Goal: Navigation & Orientation: Find specific page/section

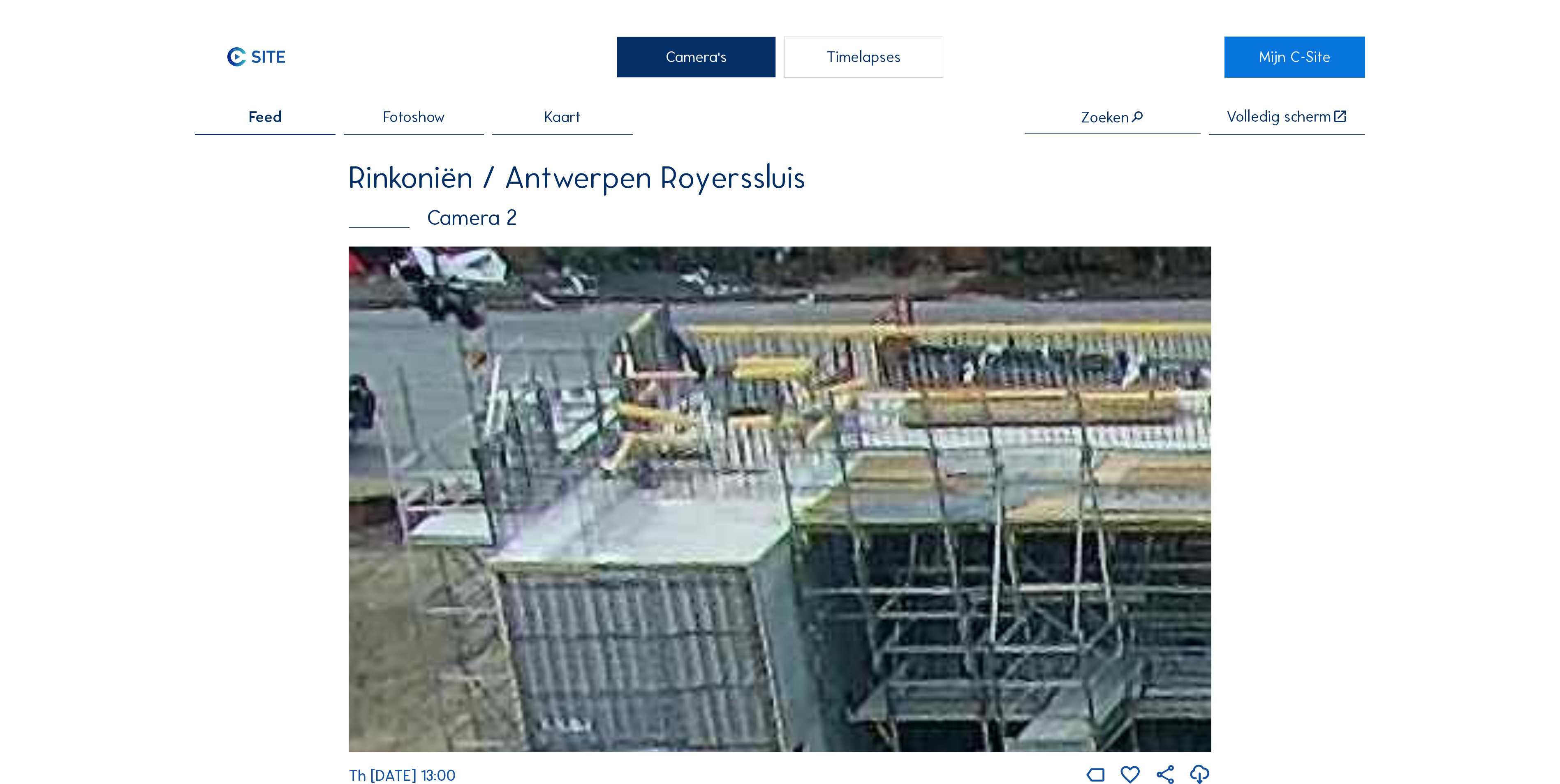
drag, startPoint x: 386, startPoint y: 353, endPoint x: 557, endPoint y: 377, distance: 172.7
click at [557, 377] on img at bounding box center [780, 499] width 862 height 506
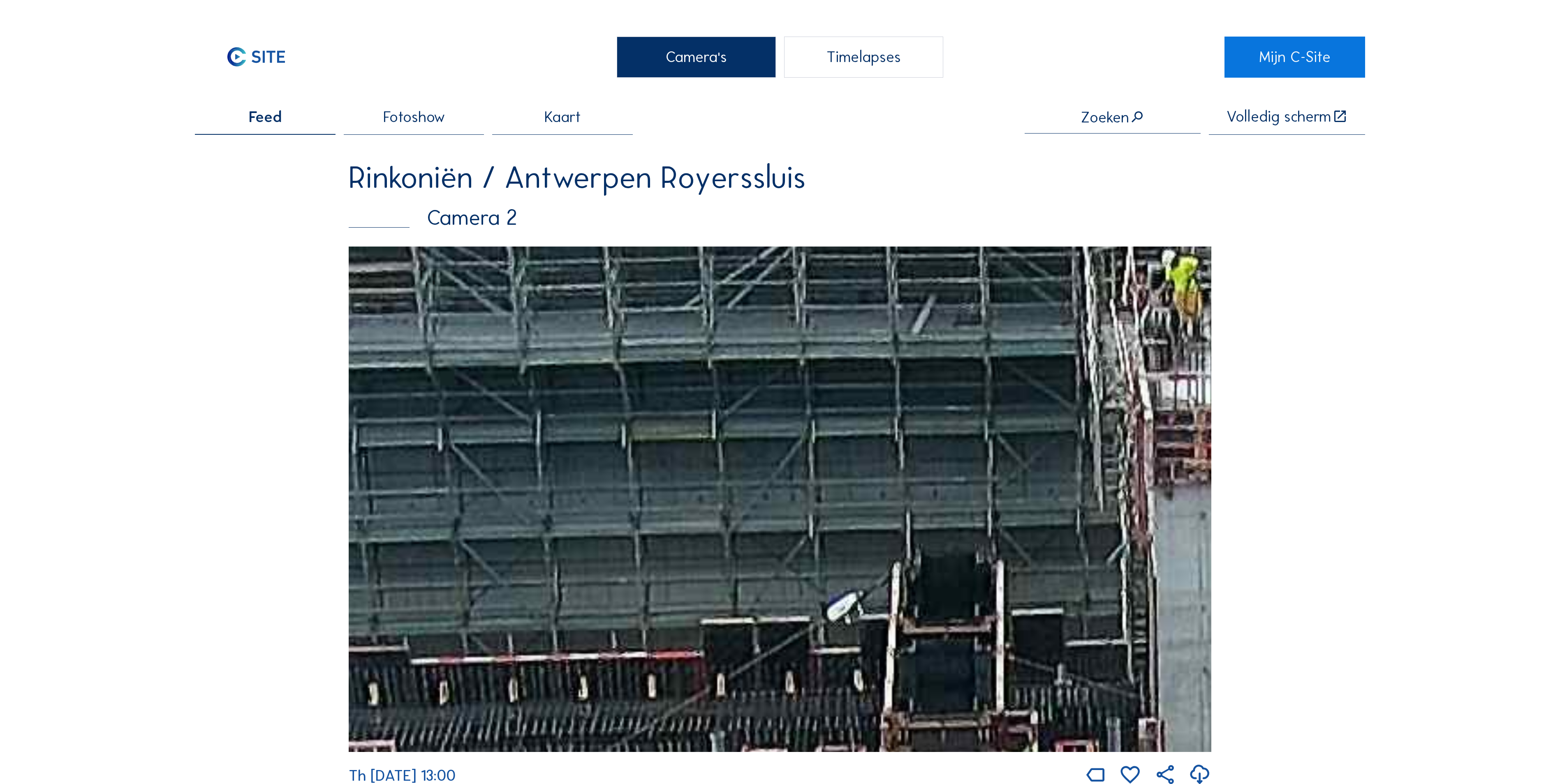
drag, startPoint x: 660, startPoint y: 317, endPoint x: 46, endPoint y: 305, distance: 614.1
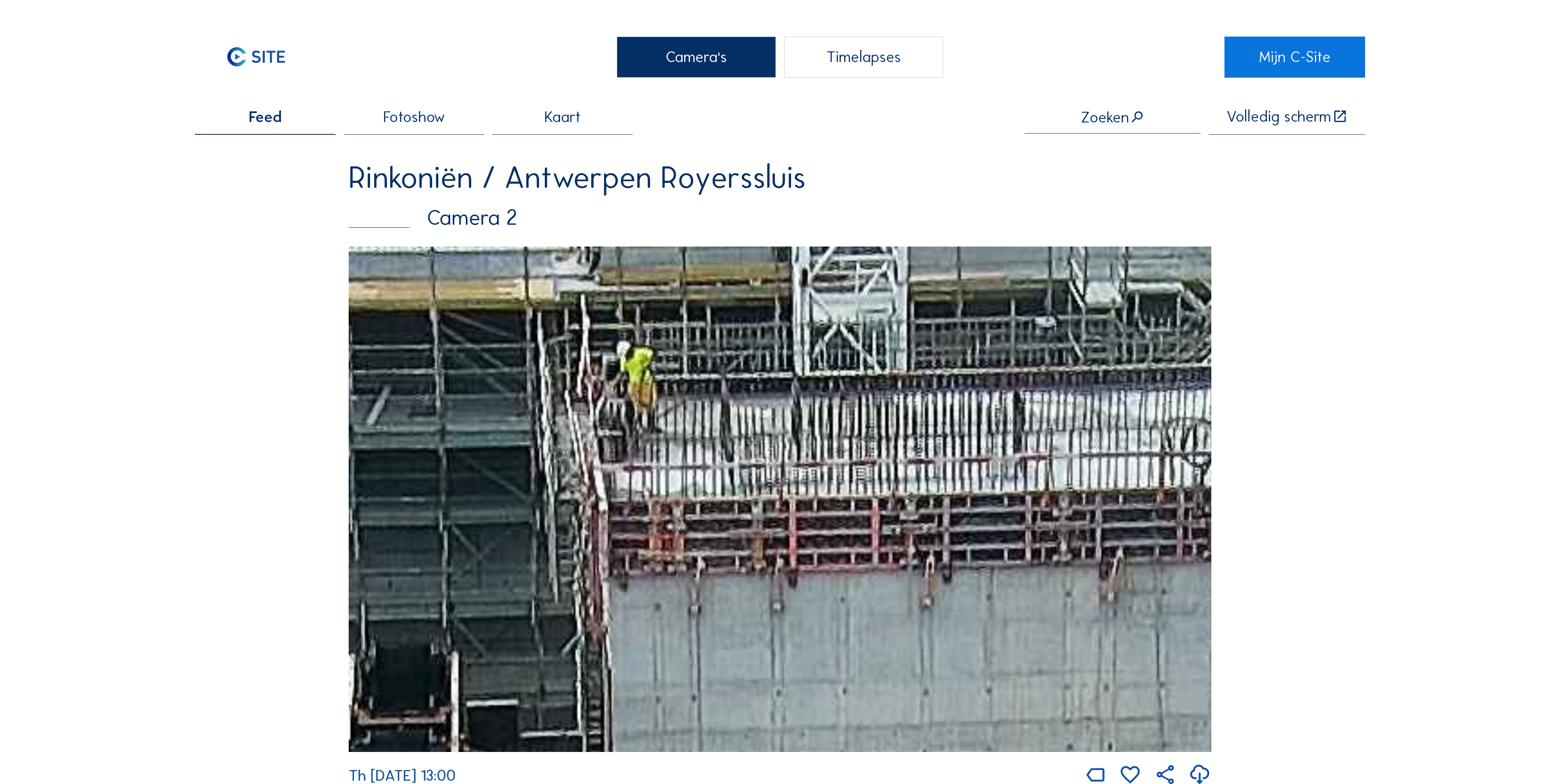
drag, startPoint x: 685, startPoint y: 337, endPoint x: 345, endPoint y: 381, distance: 342.8
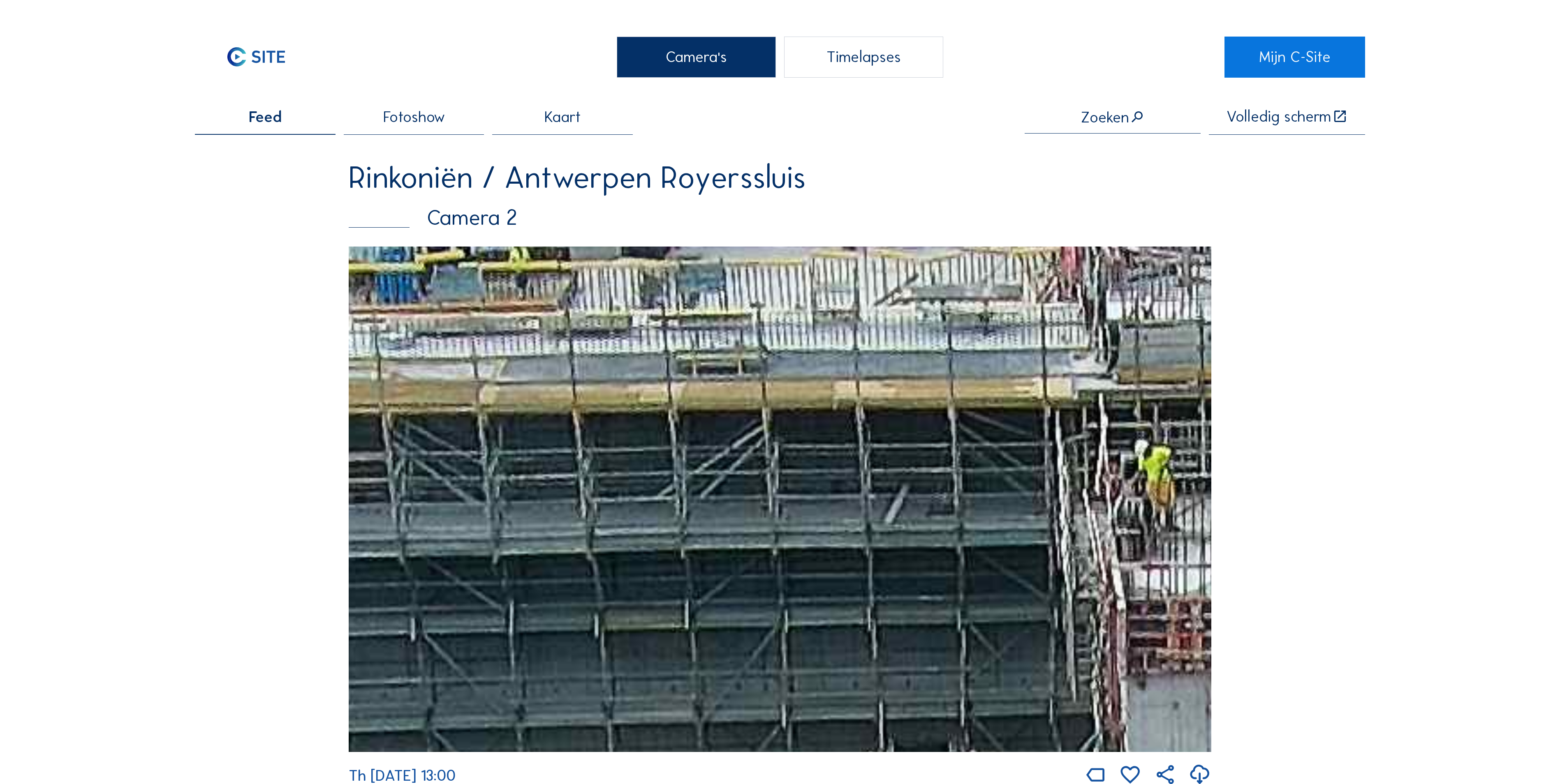
drag, startPoint x: 787, startPoint y: 378, endPoint x: 1374, endPoint y: 466, distance: 593.6
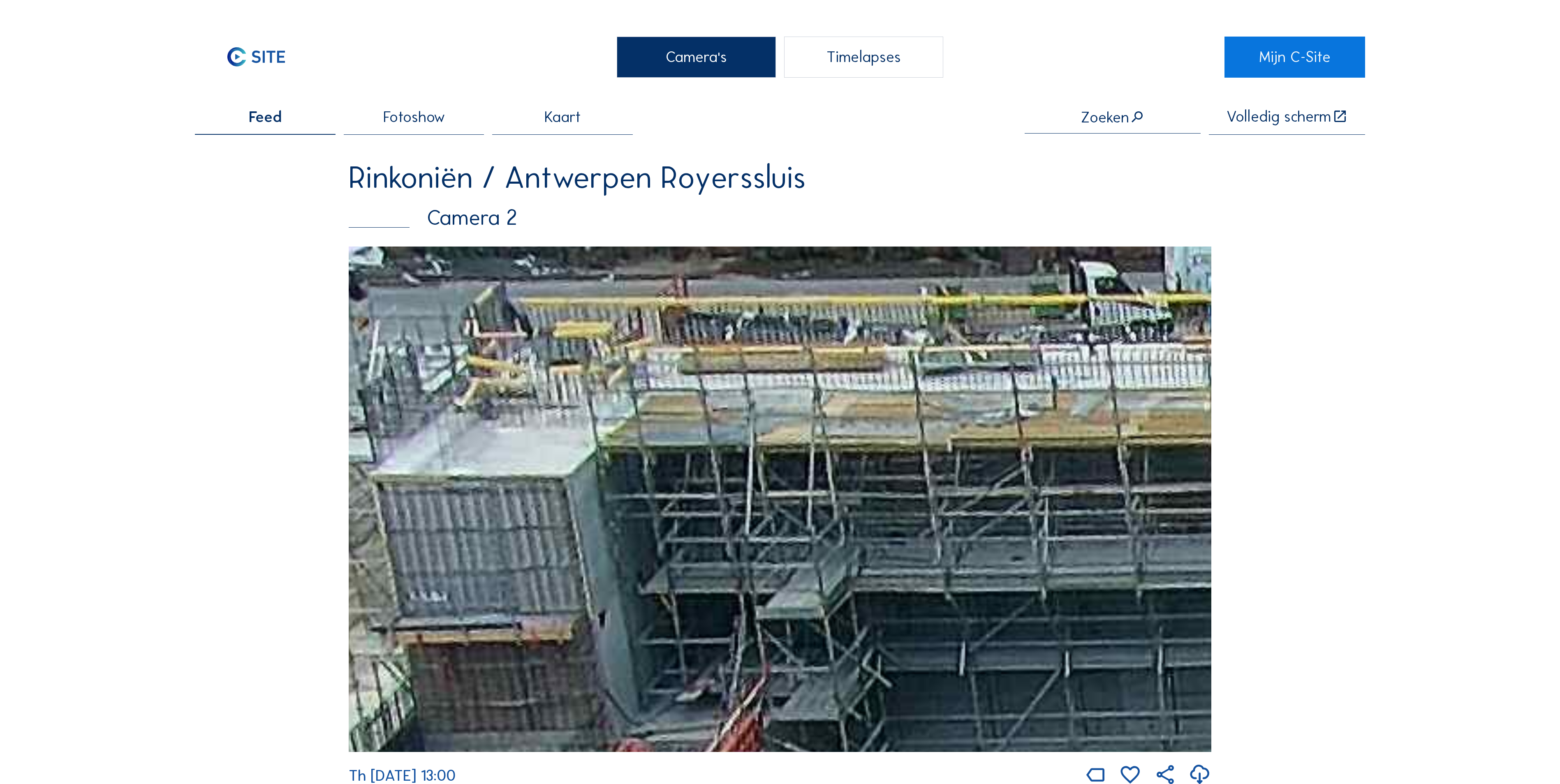
drag, startPoint x: 603, startPoint y: 510, endPoint x: 1402, endPoint y: 545, distance: 799.8
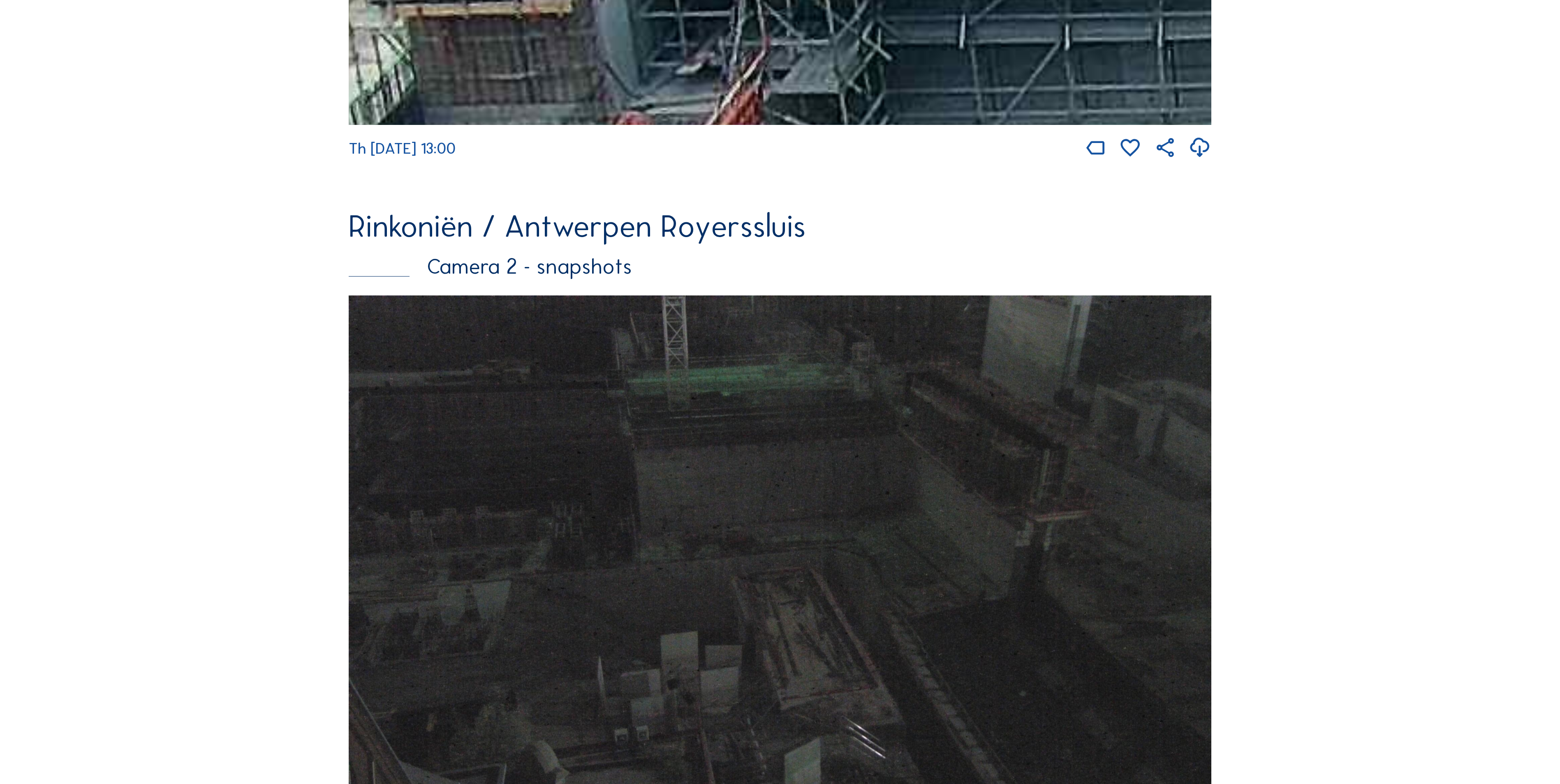
scroll to position [657, 0]
